Goal: Task Accomplishment & Management: Use online tool/utility

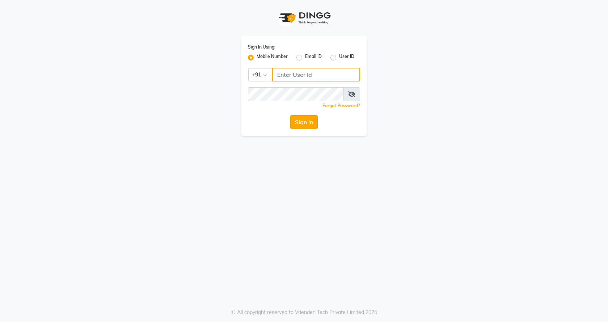
type input "1234789000"
click at [301, 121] on button "Sign In" at bounding box center [303, 122] width 27 height 14
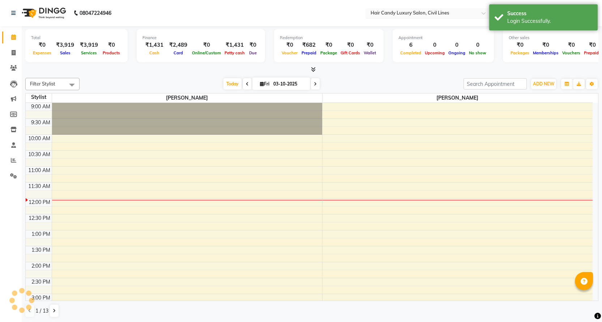
click at [401, 12] on input "text" at bounding box center [421, 13] width 105 height 7
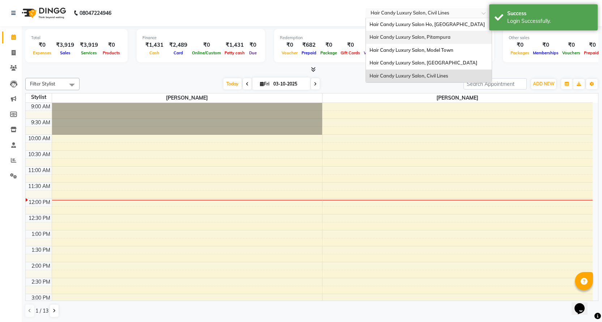
click at [410, 36] on span "Hair Candy Luxury Salon, Pitampura" at bounding box center [410, 37] width 81 height 6
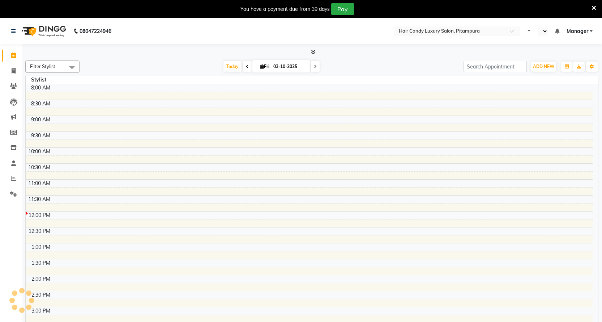
select select "en"
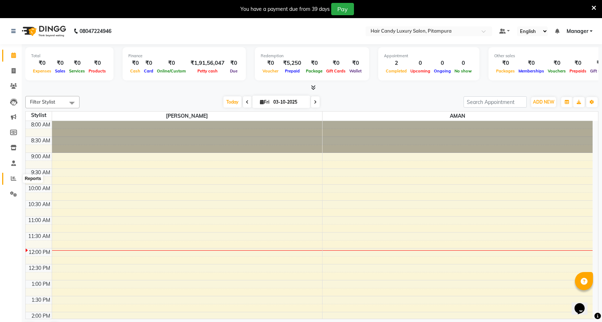
click at [11, 176] on icon at bounding box center [13, 177] width 5 height 5
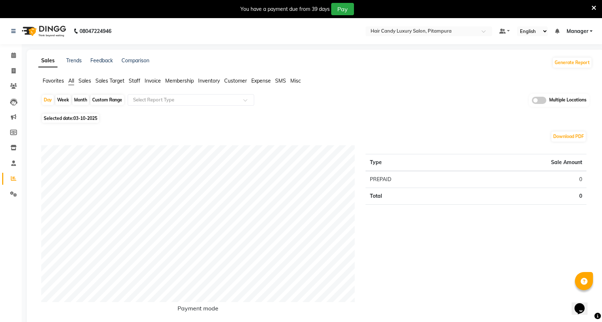
click at [155, 82] on span "Invoice" at bounding box center [153, 80] width 16 height 7
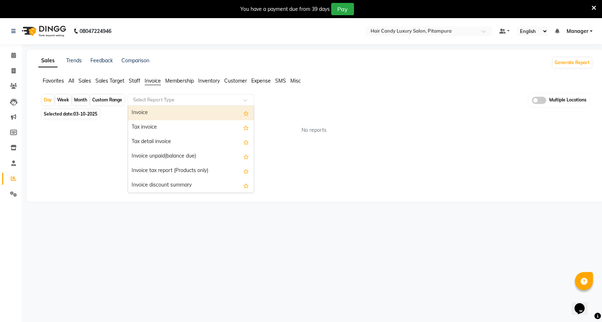
click at [158, 102] on input "text" at bounding box center [184, 99] width 104 height 7
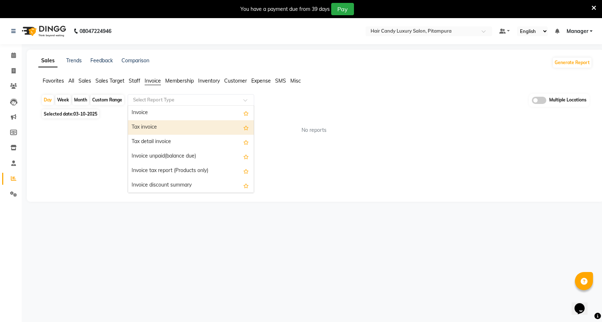
click at [159, 123] on div "Tax invoice" at bounding box center [191, 127] width 126 height 14
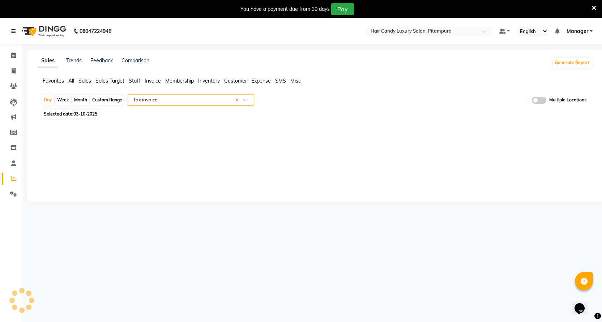
select select "filtered_report"
select select "csv"
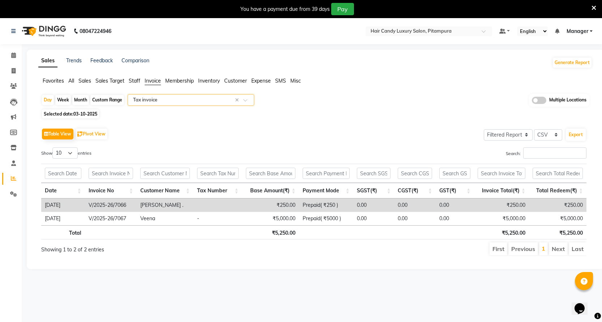
click at [108, 98] on div "Custom Range" at bounding box center [107, 100] width 34 height 10
select select "10"
select select "2025"
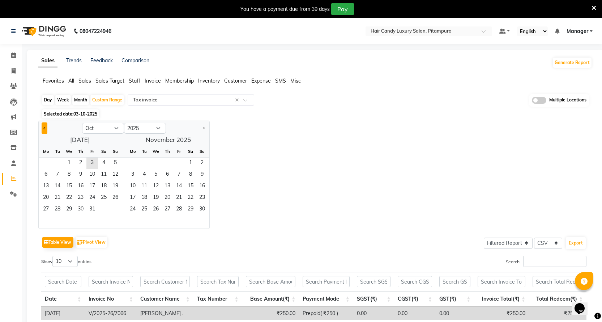
click at [44, 128] on span "Previous month" at bounding box center [44, 127] width 3 height 3
select select "9"
click at [83, 197] on span "25" at bounding box center [81, 198] width 12 height 12
click at [169, 162] on span "2" at bounding box center [168, 163] width 12 height 12
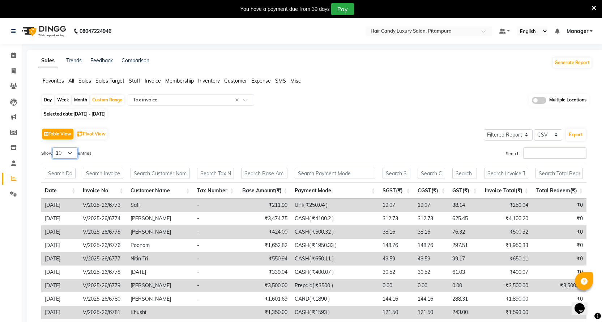
click at [75, 152] on select "10 25 50 100" at bounding box center [64, 152] width 25 height 11
select select "100"
click at [54, 147] on select "10 25 50 100" at bounding box center [64, 152] width 25 height 11
click at [576, 133] on button "Export" at bounding box center [576, 134] width 20 height 12
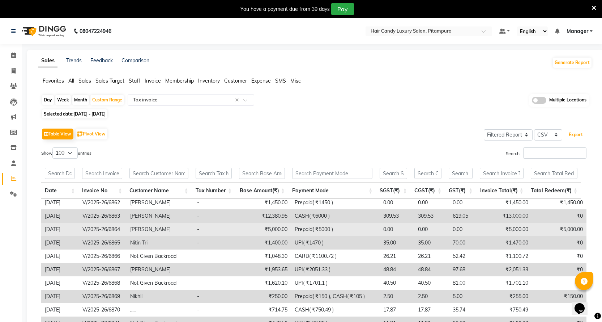
scroll to position [81, 0]
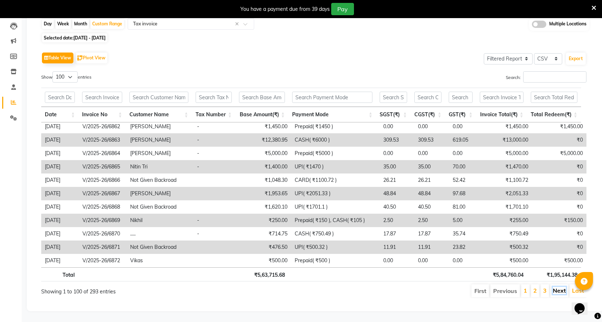
click at [559, 286] on link "Next" at bounding box center [559, 289] width 13 height 7
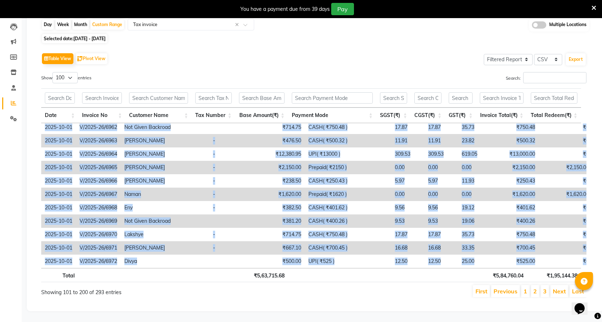
scroll to position [0, 5]
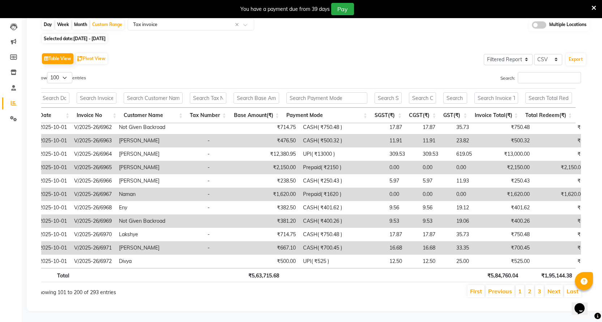
drag, startPoint x: 45, startPoint y: 124, endPoint x: 581, endPoint y: 255, distance: 552.2
click at [581, 255] on div "Date Invoice No Customer Name Tax Number Base Amount(₹) Payment Mode SGST(₹) CG…" at bounding box center [308, 185] width 556 height 198
copy table "Date Invoice No Customer Name Tax Number Base Amount(₹) Payment Mode SGST(₹) CG…"
click at [557, 287] on link "Next" at bounding box center [554, 290] width 13 height 7
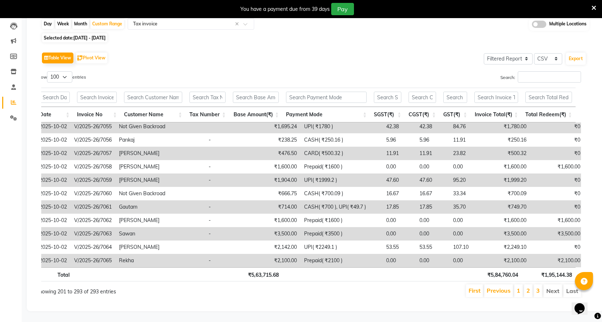
scroll to position [1100, 0]
copy table "Date Invoice No Customer Name Tax Number Base Amount(₹) Payment Mode SGST(₹) CG…"
click at [554, 285] on li "Next" at bounding box center [553, 290] width 19 height 13
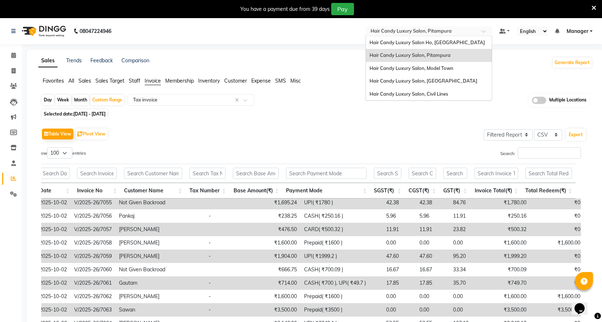
click at [429, 27] on div "× Hair Candy Luxury Salon, Pitampura" at bounding box center [411, 30] width 81 height 7
click at [447, 66] on span "Hair Candy Luxury Salon, Model Town" at bounding box center [412, 68] width 84 height 6
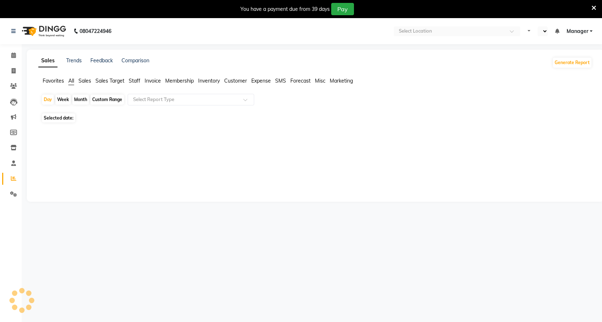
select select "en"
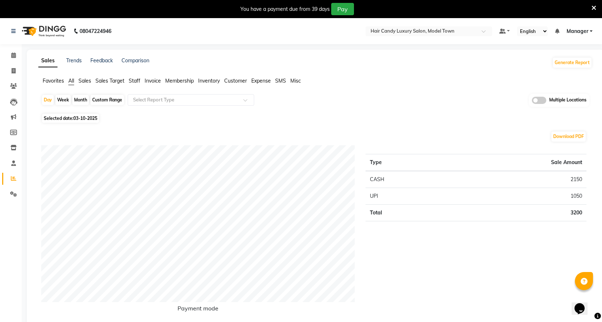
click at [155, 81] on span "Invoice" at bounding box center [153, 80] width 16 height 7
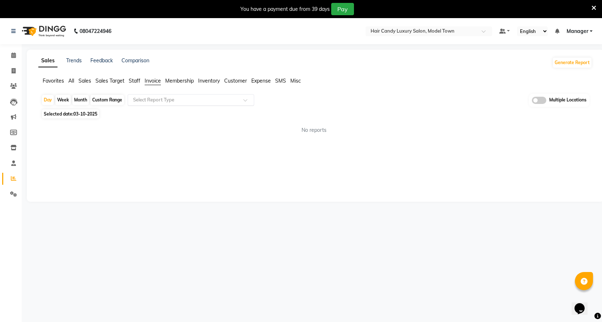
click at [152, 99] on input "text" at bounding box center [184, 99] width 104 height 7
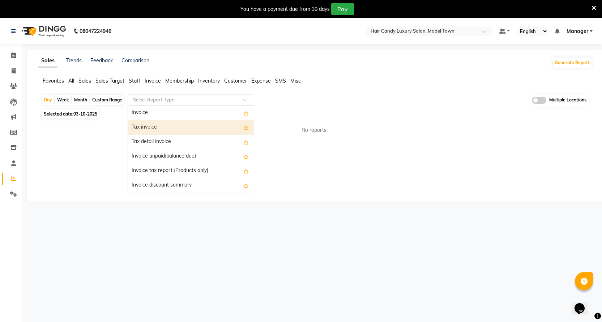
click at [152, 125] on div "Tax invoice" at bounding box center [191, 127] width 126 height 14
select select "filtered_report"
select select "csv"
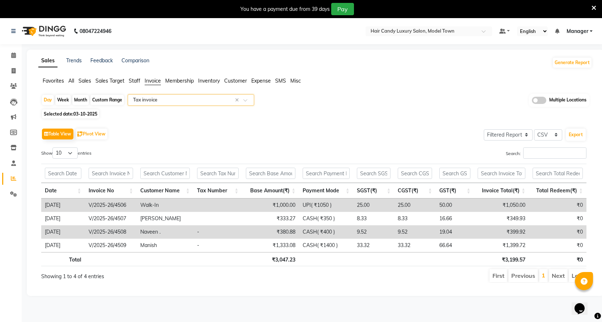
click at [111, 99] on div "Custom Range" at bounding box center [107, 100] width 34 height 10
select select "10"
select select "2025"
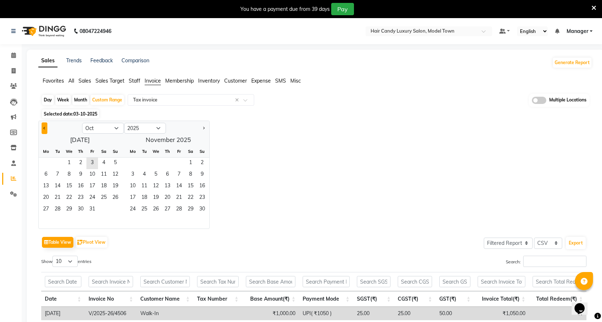
click at [44, 126] on button "Previous month" at bounding box center [45, 128] width 6 height 12
select select "9"
click at [82, 194] on span "25" at bounding box center [81, 198] width 12 height 12
click at [168, 160] on span "2" at bounding box center [168, 163] width 12 height 12
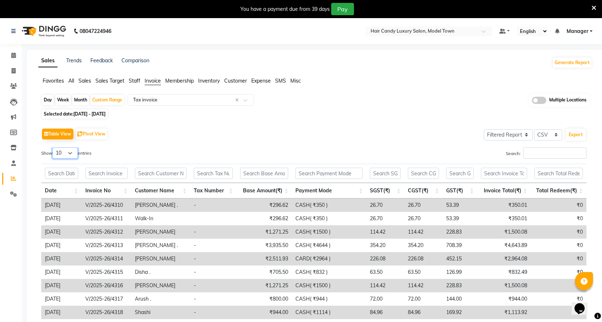
click at [75, 153] on select "10 25 50 100" at bounding box center [64, 152] width 25 height 11
select select "100"
click at [54, 147] on select "10 25 50 100" at bounding box center [64, 152] width 25 height 11
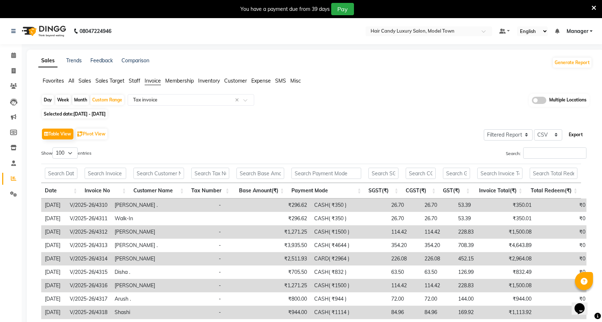
click at [577, 135] on button "Export" at bounding box center [576, 134] width 20 height 12
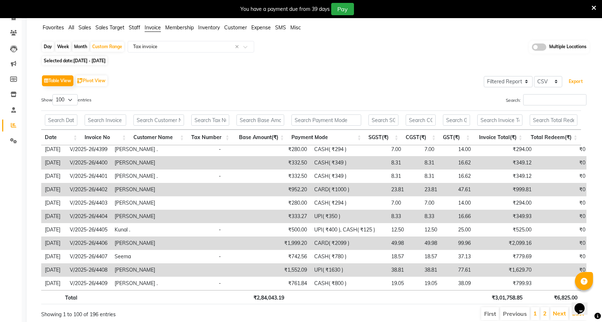
scroll to position [81, 0]
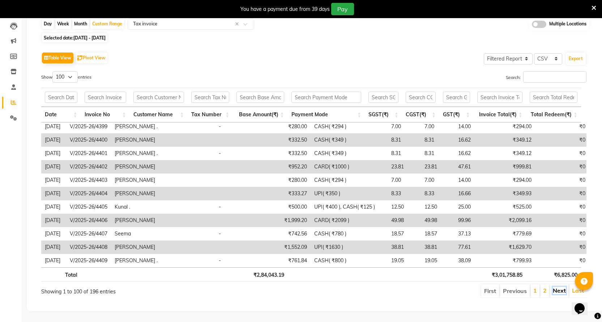
click at [562, 286] on link "Next" at bounding box center [559, 289] width 13 height 7
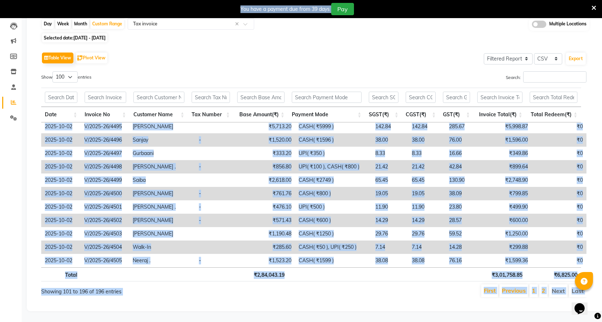
scroll to position [0, 5]
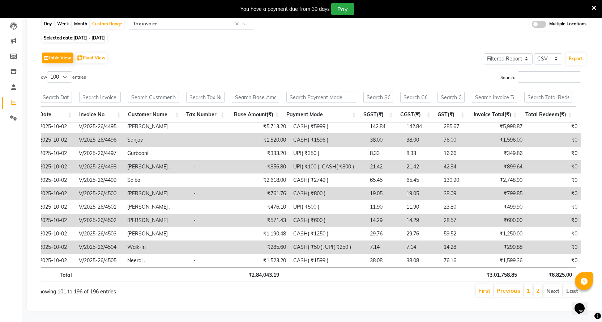
drag, startPoint x: 44, startPoint y: 122, endPoint x: 596, endPoint y: 255, distance: 567.9
click at [596, 255] on app-reports "Favorites All Sales Sales Target Staff Invoice Membership Inventory Customer Ex…" at bounding box center [315, 152] width 563 height 302
copy table "Date Invoice No Customer Name Tax Number Base Amount(₹) Payment Mode SGST(₹) CG…"
click at [555, 284] on li "Next" at bounding box center [553, 290] width 19 height 13
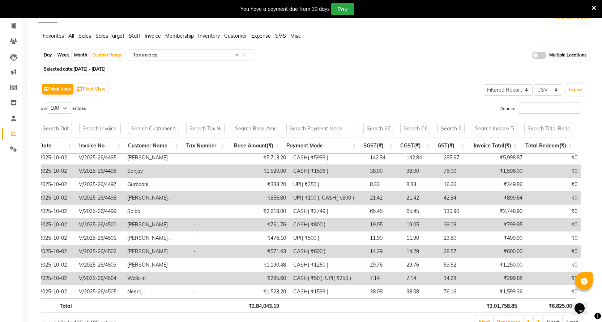
scroll to position [0, 0]
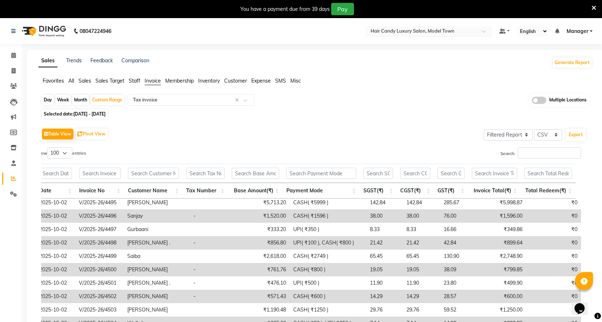
click at [450, 27] on div "Select Location × Hair Candy Luxury Salon, Model Town" at bounding box center [429, 31] width 127 height 10
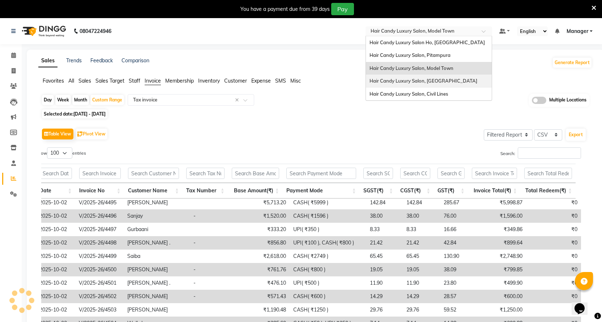
click at [453, 78] on span "Hair Candy Luxury Salon, Greater Kailash" at bounding box center [424, 81] width 108 height 6
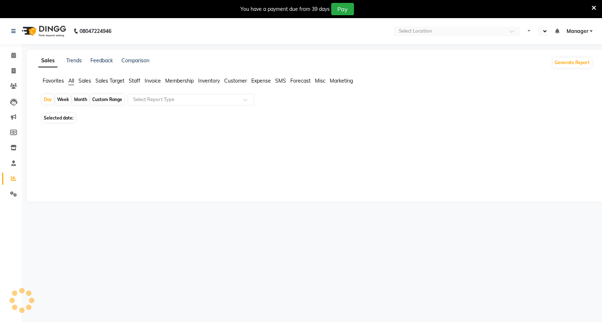
select select "en"
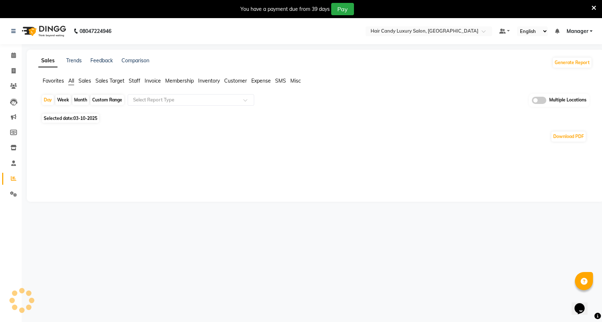
click at [151, 81] on span "Invoice" at bounding box center [153, 80] width 16 height 7
click at [155, 99] on input "text" at bounding box center [184, 99] width 104 height 7
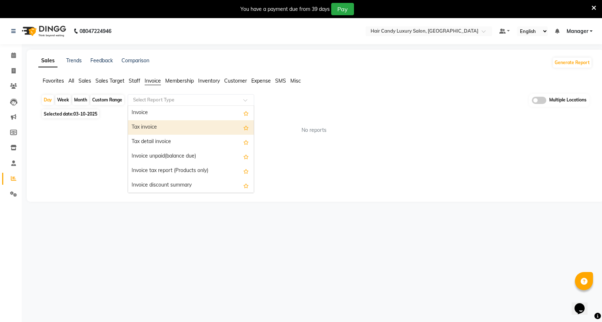
drag, startPoint x: 152, startPoint y: 128, endPoint x: 135, endPoint y: 123, distance: 17.5
click at [152, 128] on div "Tax invoice" at bounding box center [191, 127] width 126 height 14
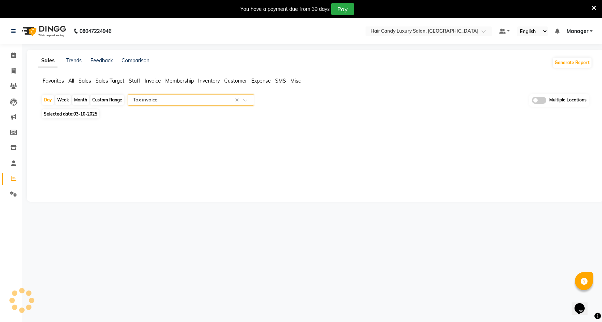
select select "full_report"
select select "csv"
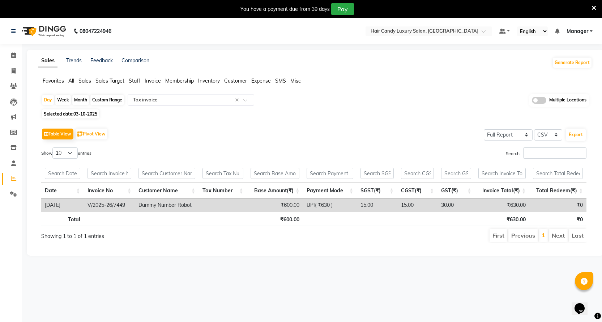
click at [106, 98] on div "Custom Range" at bounding box center [107, 100] width 34 height 10
select select "10"
select select "2025"
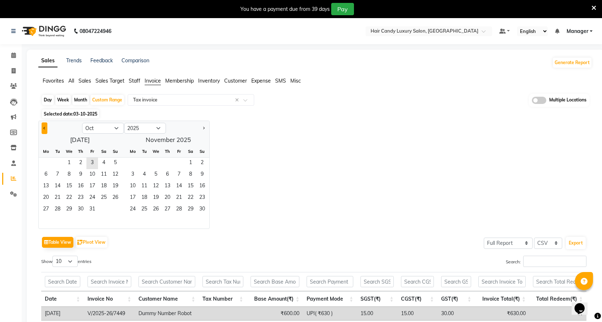
click at [44, 126] on button "Previous month" at bounding box center [45, 128] width 6 height 12
select select "9"
click at [77, 196] on span "25" at bounding box center [81, 198] width 12 height 12
click at [167, 162] on span "2" at bounding box center [168, 163] width 12 height 12
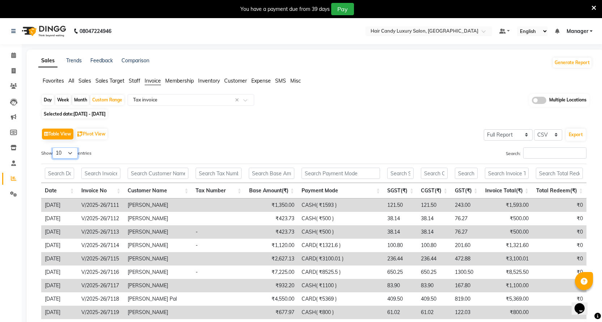
click at [73, 151] on select "10 25 50 100" at bounding box center [64, 152] width 25 height 11
select select "100"
click at [54, 147] on select "10 25 50 100" at bounding box center [64, 152] width 25 height 11
click at [575, 133] on button "Export" at bounding box center [576, 134] width 20 height 12
click at [465, 31] on input "text" at bounding box center [421, 31] width 105 height 7
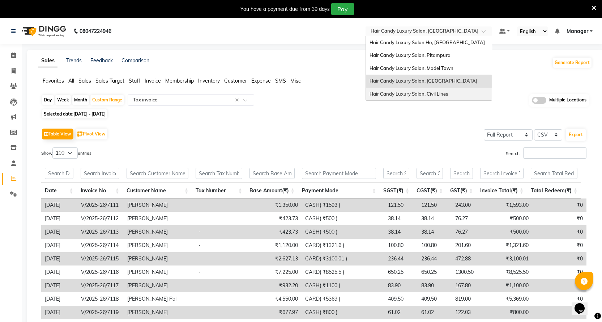
click at [460, 94] on div "Hair Candy Luxury Salon, Civil Lines" at bounding box center [429, 94] width 126 height 13
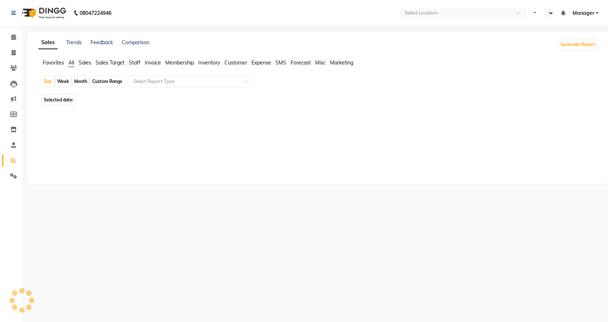
select select "en"
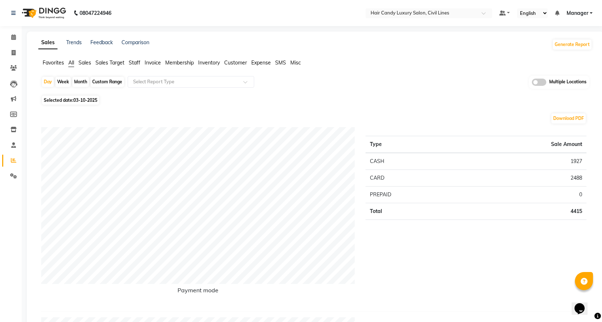
click at [146, 62] on span "Invoice" at bounding box center [153, 62] width 16 height 7
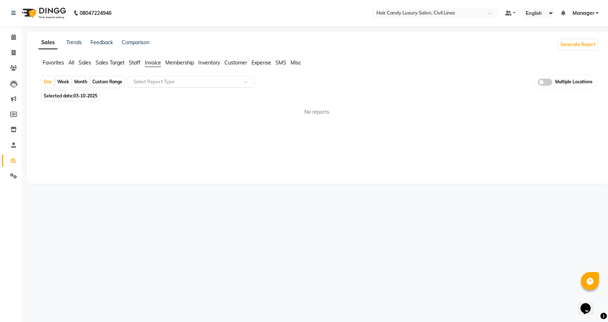
click at [152, 82] on input "text" at bounding box center [184, 81] width 104 height 7
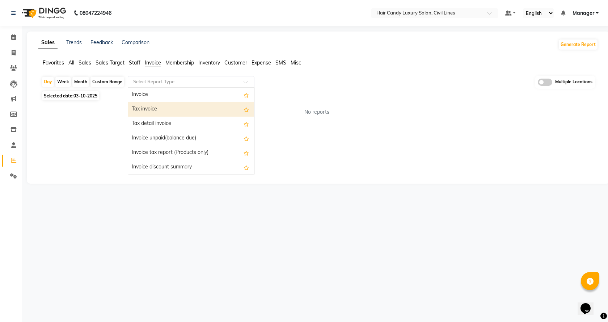
click at [153, 109] on div "Tax invoice" at bounding box center [191, 109] width 126 height 14
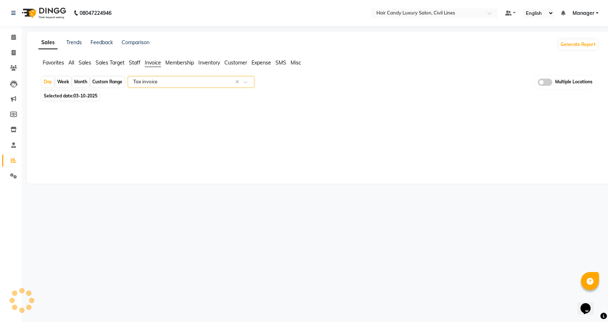
select select "filtered_report"
select select "csv"
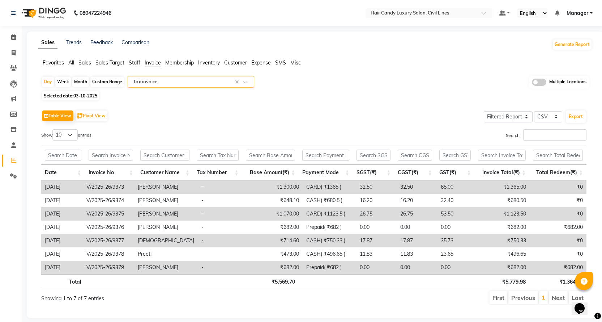
click at [111, 81] on div "Custom Range" at bounding box center [107, 82] width 34 height 10
select select "10"
select select "2025"
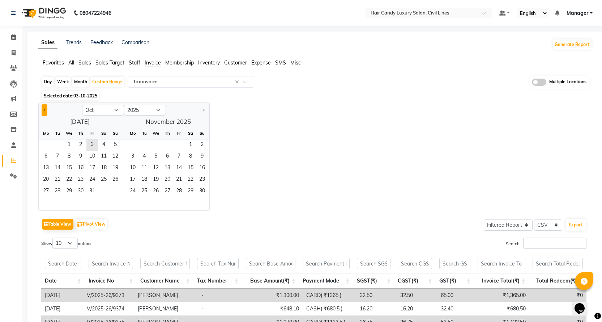
click at [46, 110] on button "Previous month" at bounding box center [45, 110] width 6 height 12
select select "9"
click at [84, 179] on span "25" at bounding box center [81, 180] width 12 height 12
click at [169, 143] on span "2" at bounding box center [168, 145] width 12 height 12
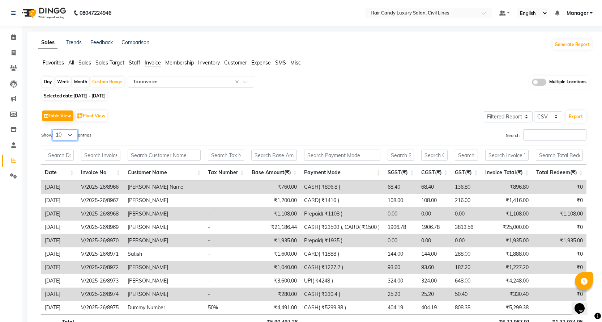
click at [72, 132] on select "10 25 50 100" at bounding box center [64, 134] width 25 height 11
select select "100"
click at [54, 129] on select "10 25 50 100" at bounding box center [64, 134] width 25 height 11
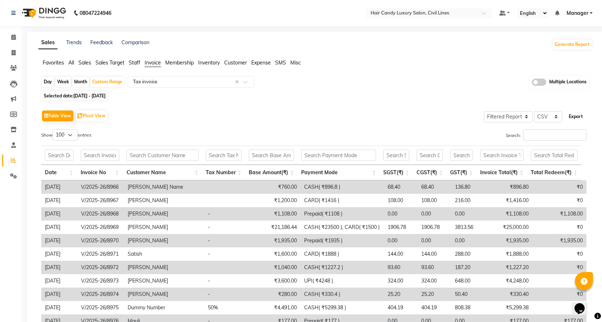
click at [582, 115] on button "Export" at bounding box center [576, 116] width 20 height 12
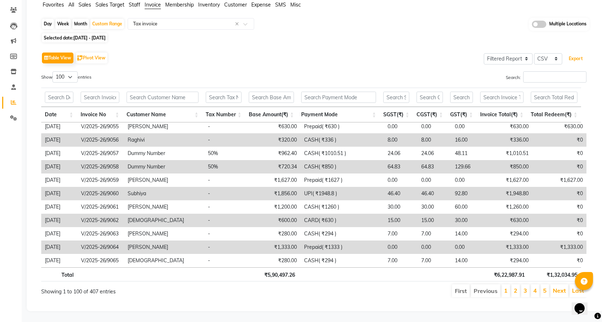
scroll to position [63, 0]
click at [560, 286] on link "Next" at bounding box center [559, 289] width 13 height 7
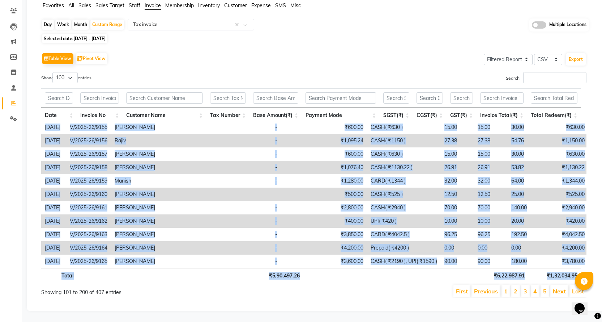
scroll to position [0, 5]
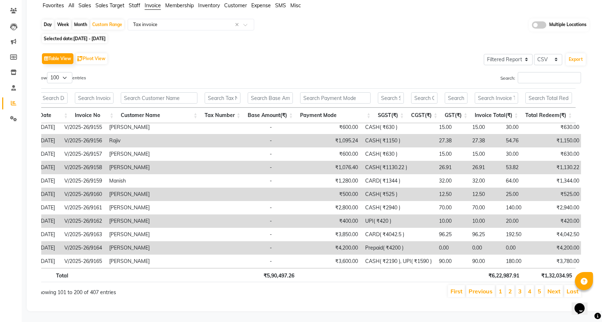
drag, startPoint x: 46, startPoint y: 124, endPoint x: 582, endPoint y: 258, distance: 553.1
click at [582, 258] on div "Date Invoice No Customer Name Tax Number Base Amount(₹) Payment Mode SGST(₹) CG…" at bounding box center [308, 185] width 556 height 198
copy table "Date Invoice No Customer Name Tax Number Base Amount(₹) Payment Mode SGST(₹) CG…"
click at [558, 287] on link "Next" at bounding box center [554, 290] width 13 height 7
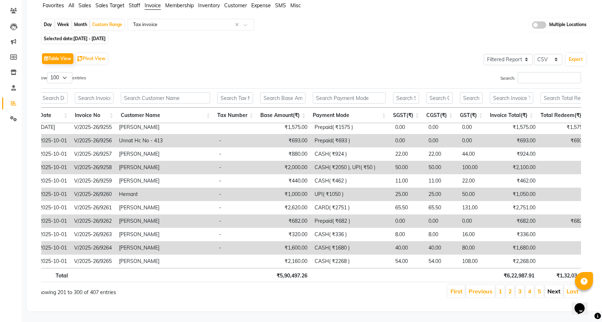
copy table "Date Invoice No Customer Name Tax Number Base Amount(₹) Payment Mode SGST(₹) CG…"
click at [552, 287] on link "Next" at bounding box center [554, 290] width 13 height 7
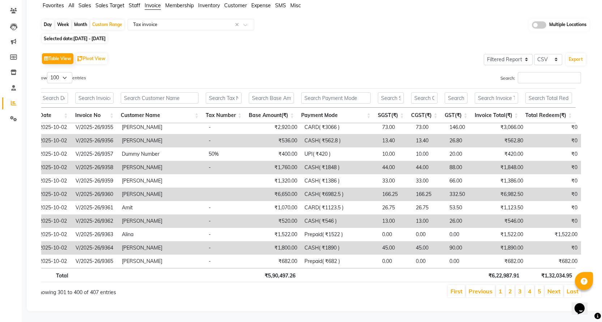
copy table "Date Invoice No Customer Name Tax Number Base Amount(₹) Payment Mode SGST(₹) CG…"
click at [555, 287] on link "Next" at bounding box center [554, 290] width 13 height 7
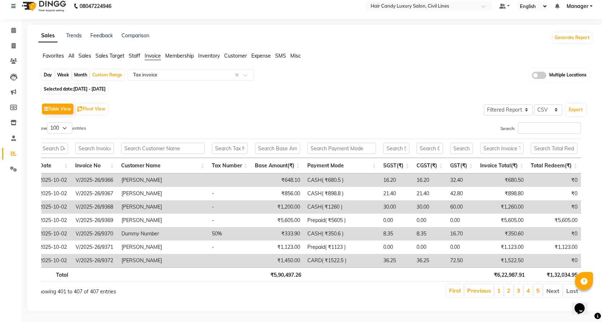
copy table "Date Invoice No Customer Name Tax Number Base Amount(₹) Payment Mode SGST(₹) CG…"
